Goal: Navigation & Orientation: Find specific page/section

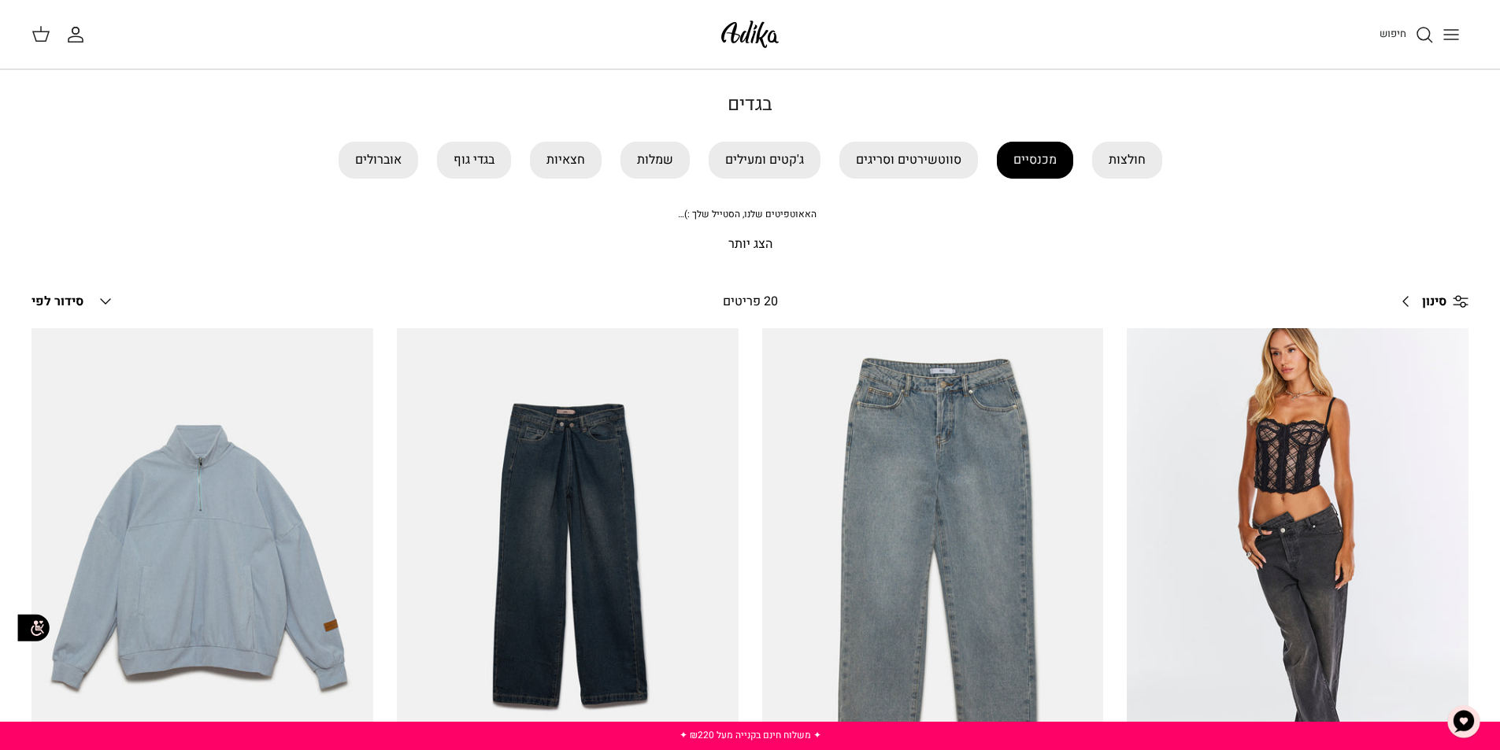
click at [1046, 155] on link "מכנסיים" at bounding box center [1035, 160] width 76 height 37
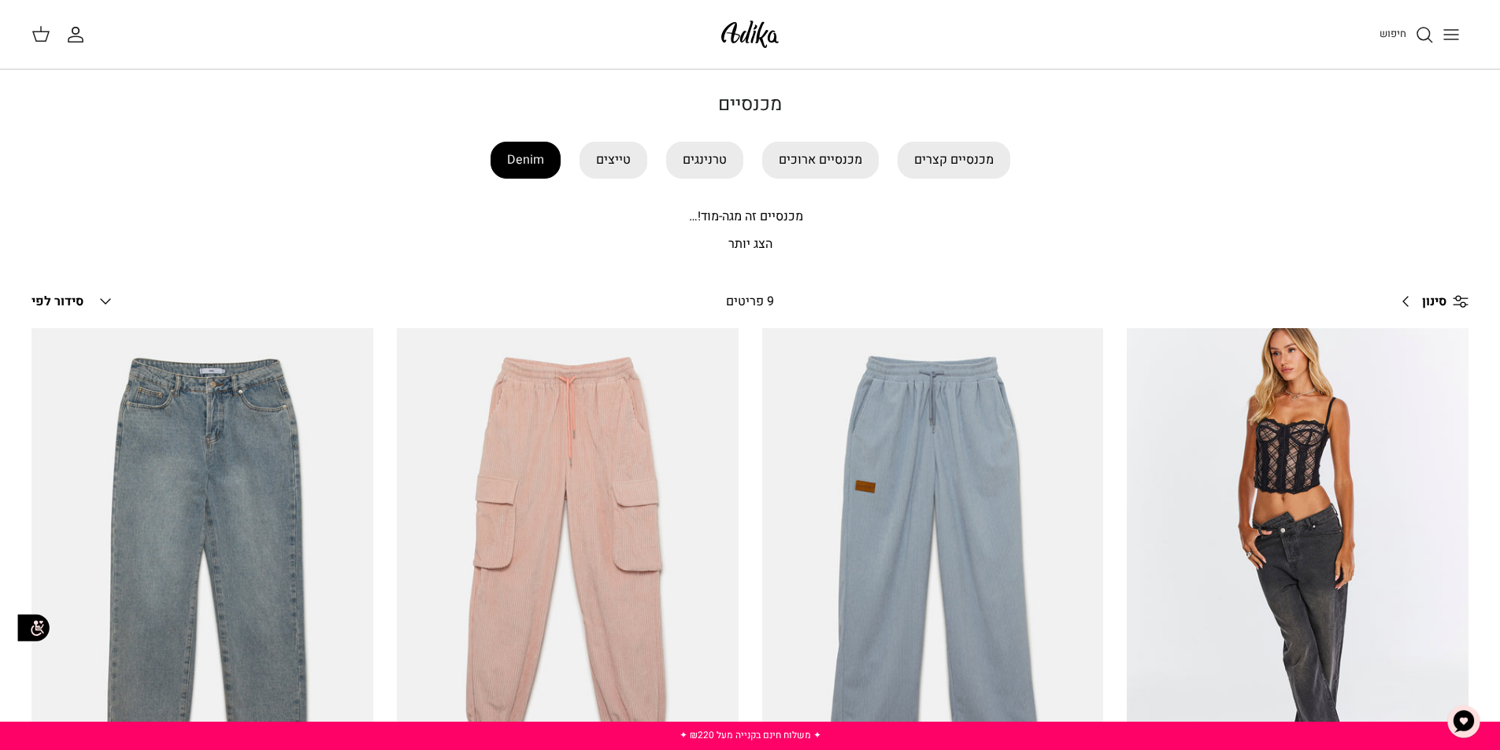
click at [520, 161] on link "Denim" at bounding box center [526, 160] width 70 height 37
